Goal: Navigation & Orientation: Go to known website

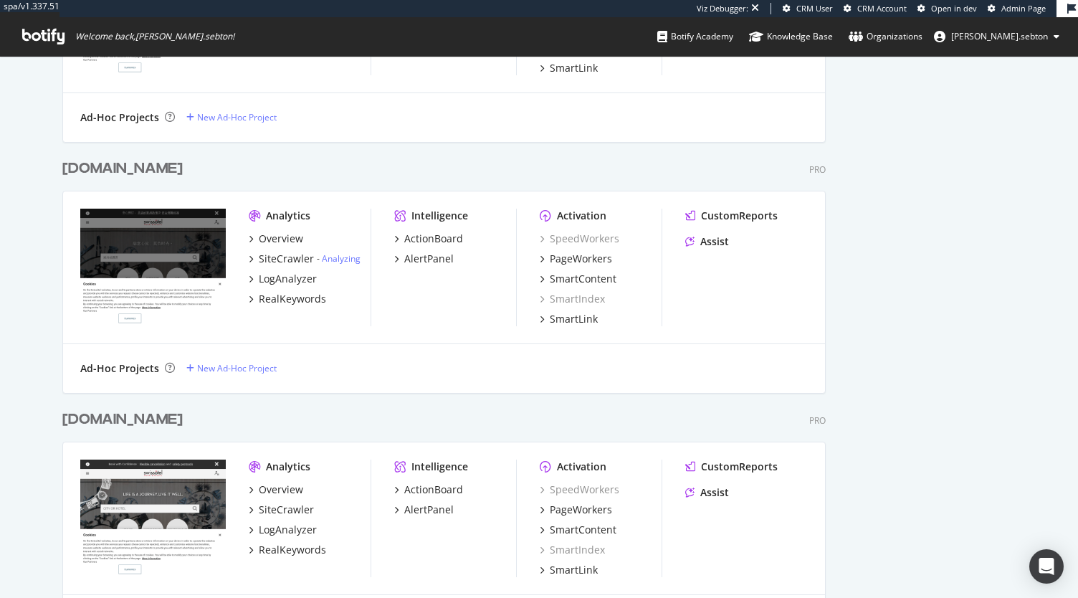
scroll to position [1351, 0]
